Goal: Task Accomplishment & Management: Use online tool/utility

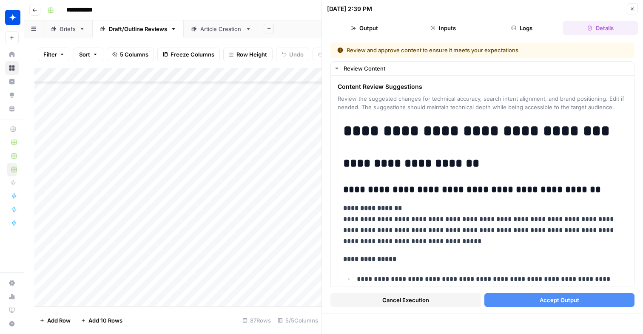
scroll to position [7499, 0]
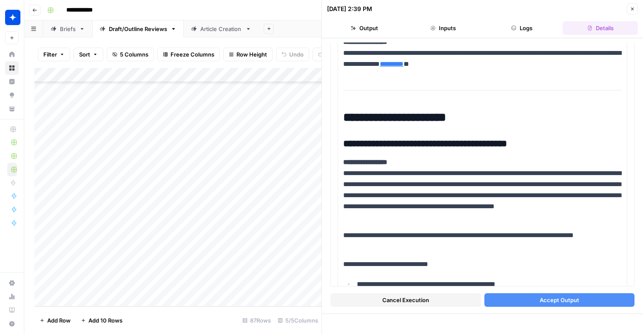
click at [111, 271] on div "Add Column" at bounding box center [177, 187] width 287 height 238
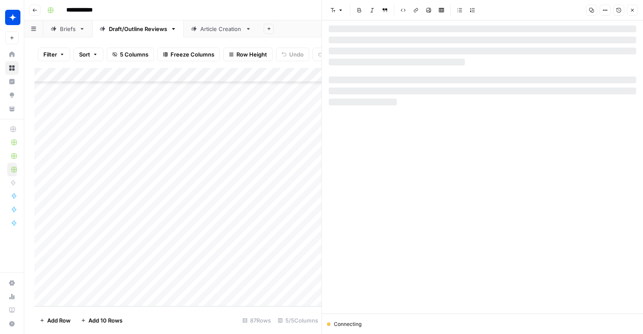
click at [130, 298] on div "Add Column" at bounding box center [177, 187] width 287 height 238
click at [136, 281] on div "Add Column" at bounding box center [177, 187] width 287 height 238
click at [98, 259] on div "Add Column" at bounding box center [177, 187] width 287 height 238
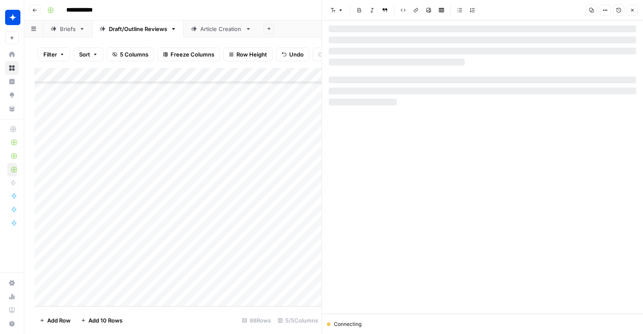
click at [98, 259] on div "Add Column" at bounding box center [177, 187] width 287 height 238
click at [473, 42] on div at bounding box center [482, 40] width 307 height 7
click at [163, 256] on div "Add Column" at bounding box center [177, 187] width 287 height 238
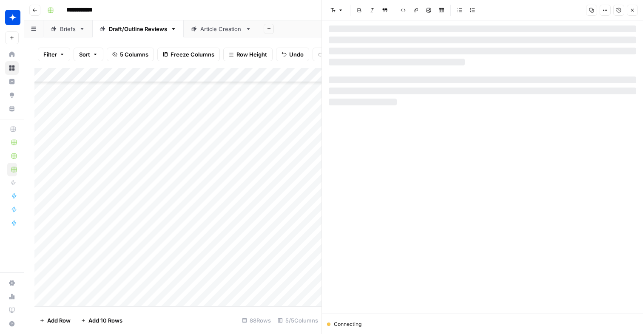
click at [177, 255] on div at bounding box center [125, 256] width 122 height 16
